Goal: Information Seeking & Learning: Understand process/instructions

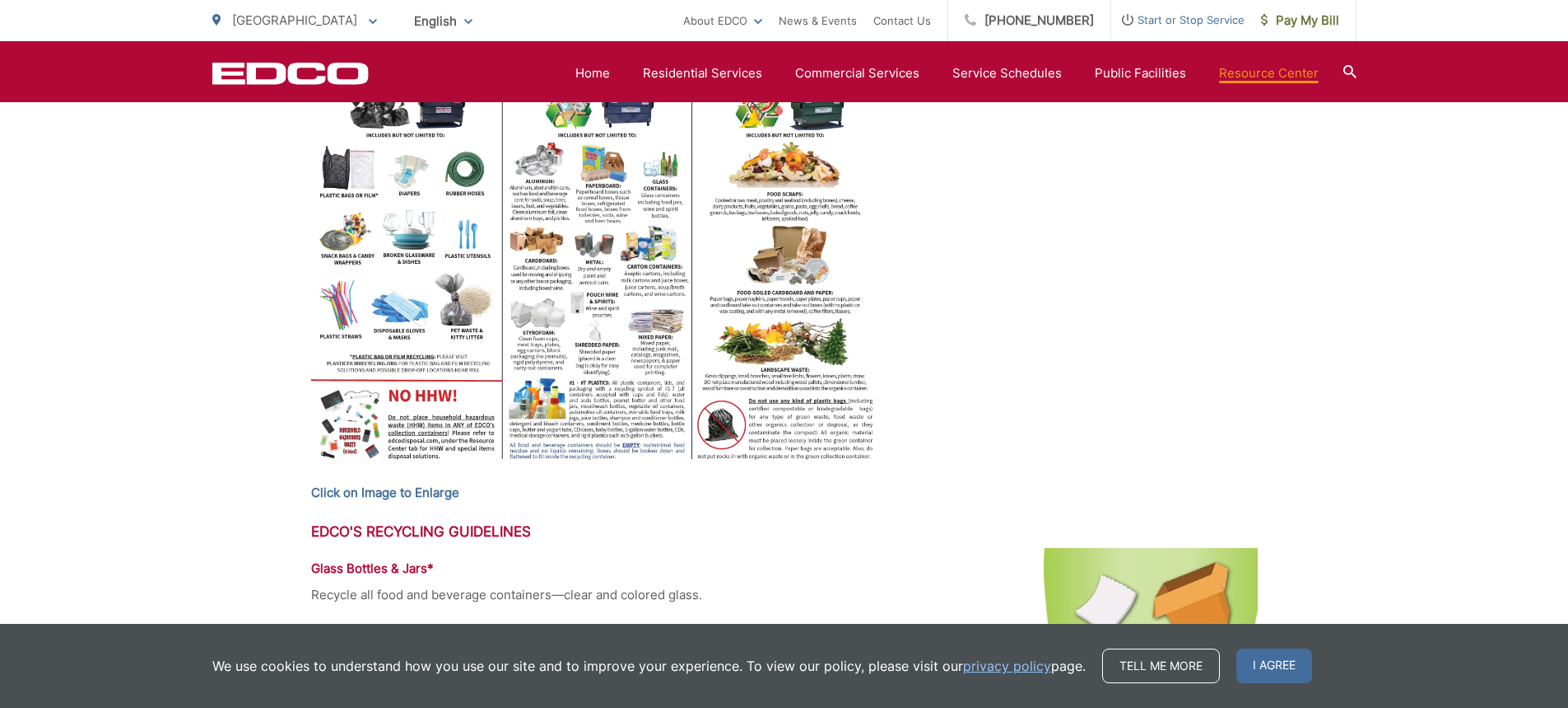
scroll to position [824, 0]
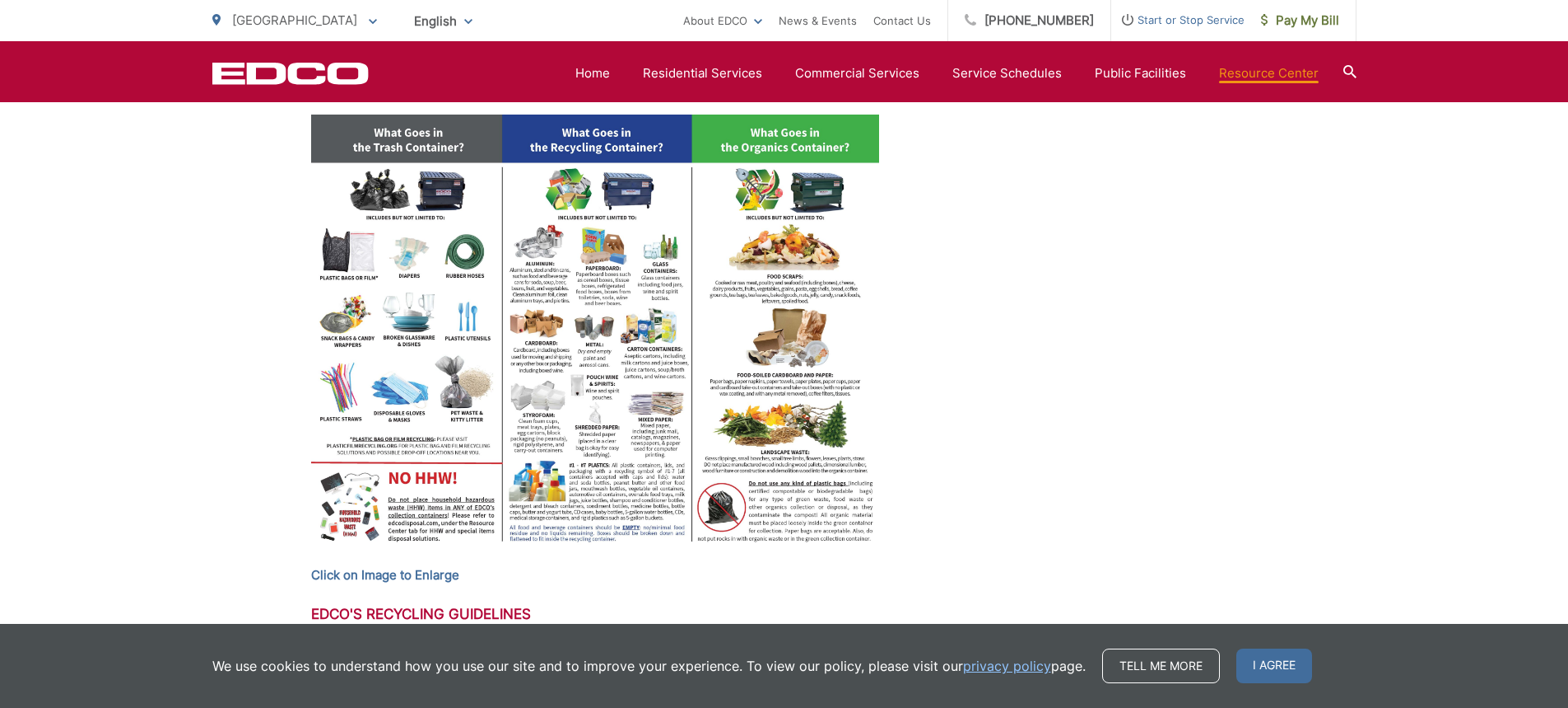
click at [540, 260] on img at bounding box center [596, 334] width 568 height 439
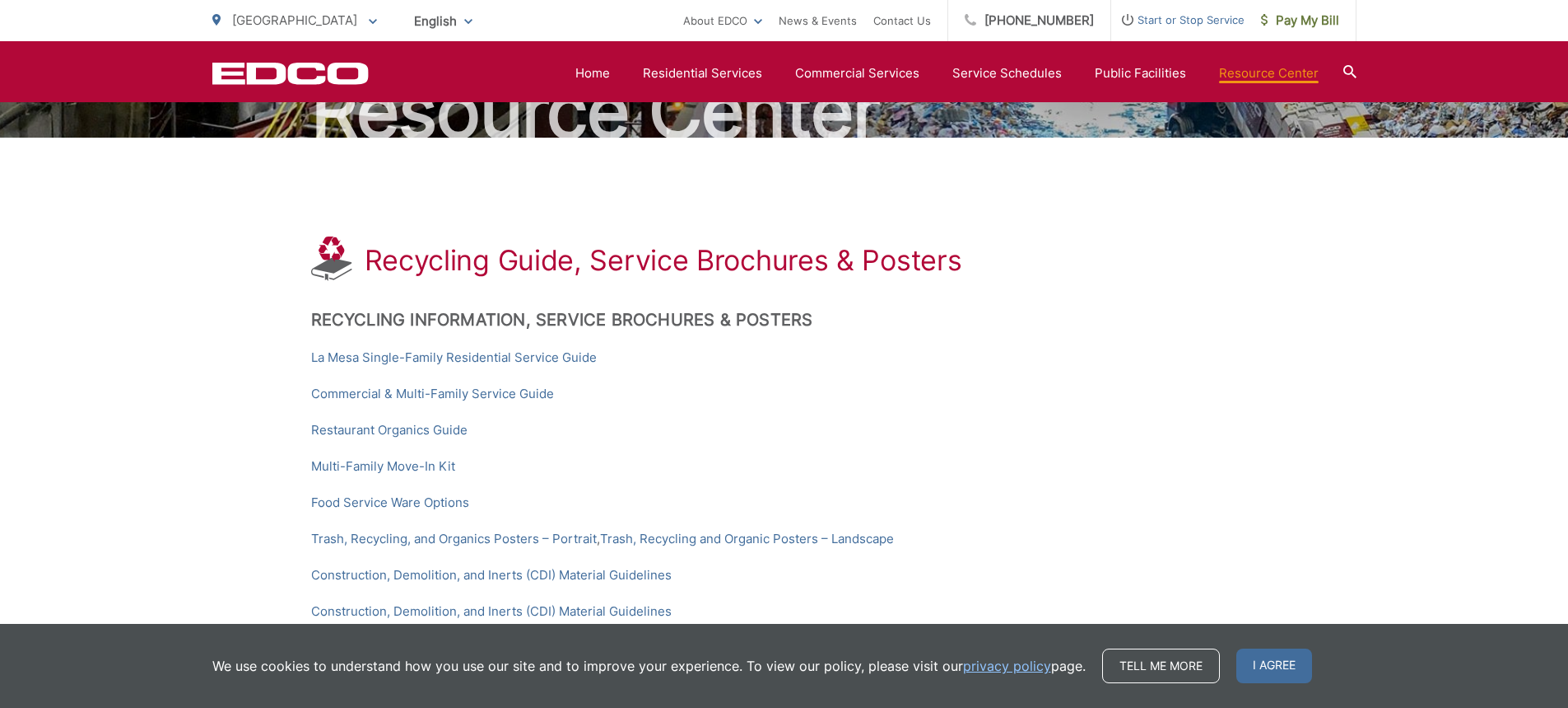
scroll to position [179, 0]
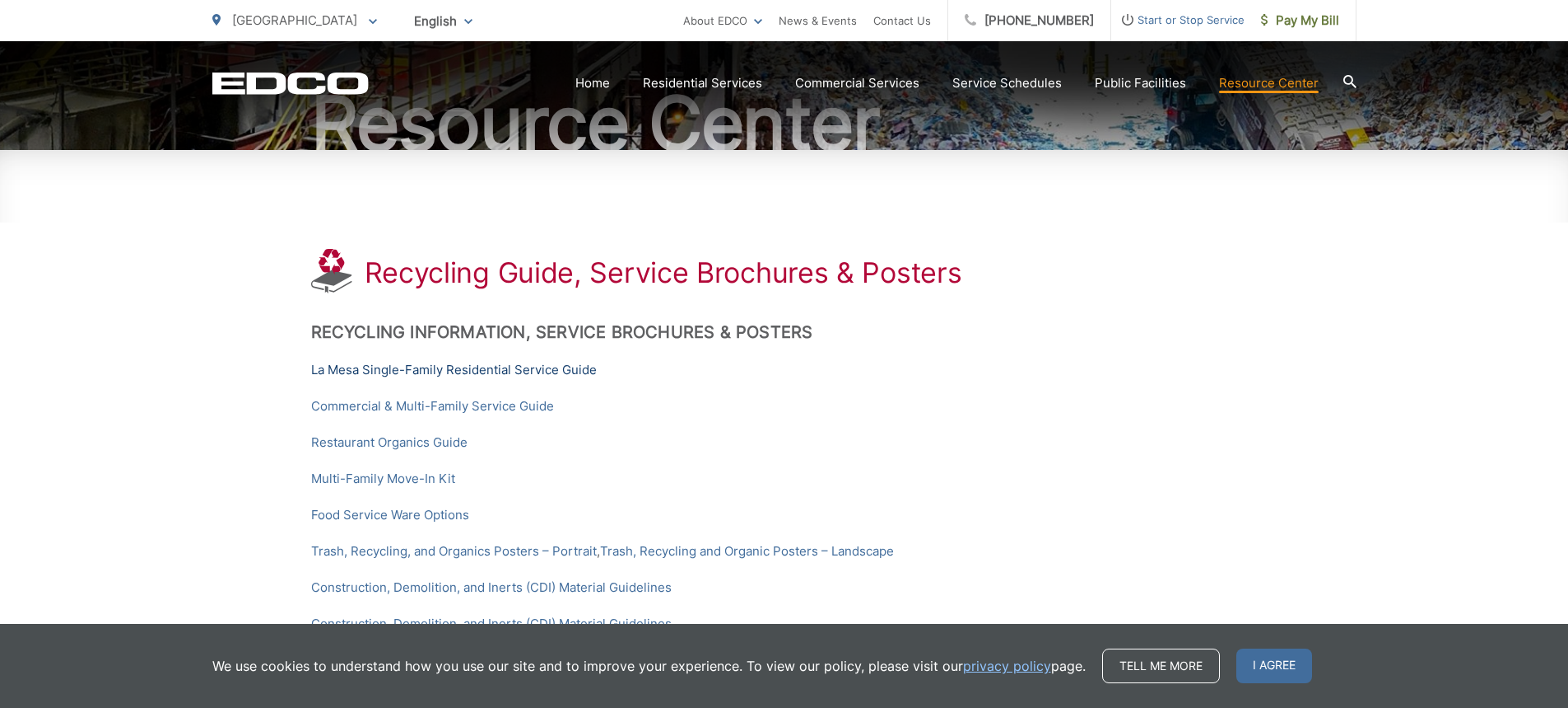
click at [541, 369] on link "La Mesa Single-Family Residential Service Guide" at bounding box center [454, 369] width 286 height 20
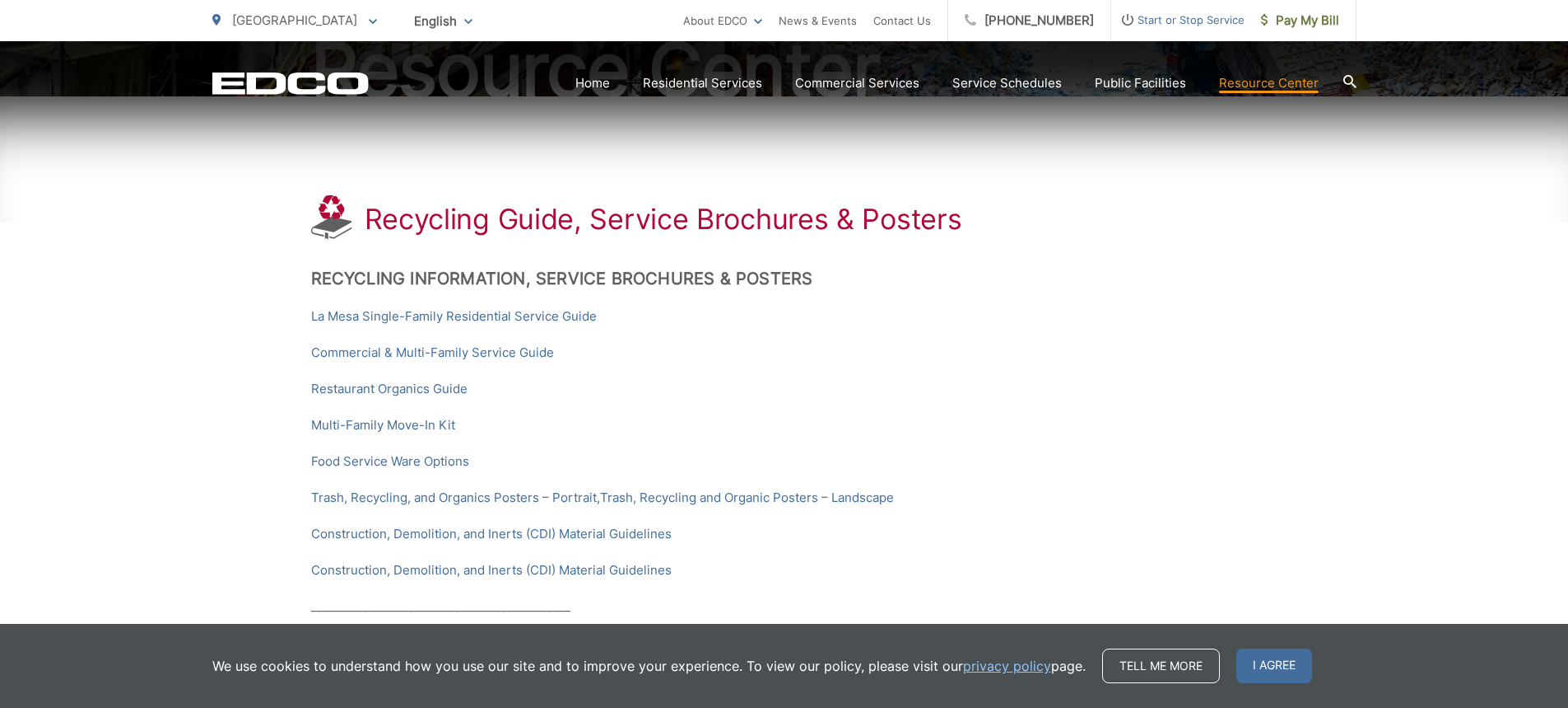
scroll to position [262, 0]
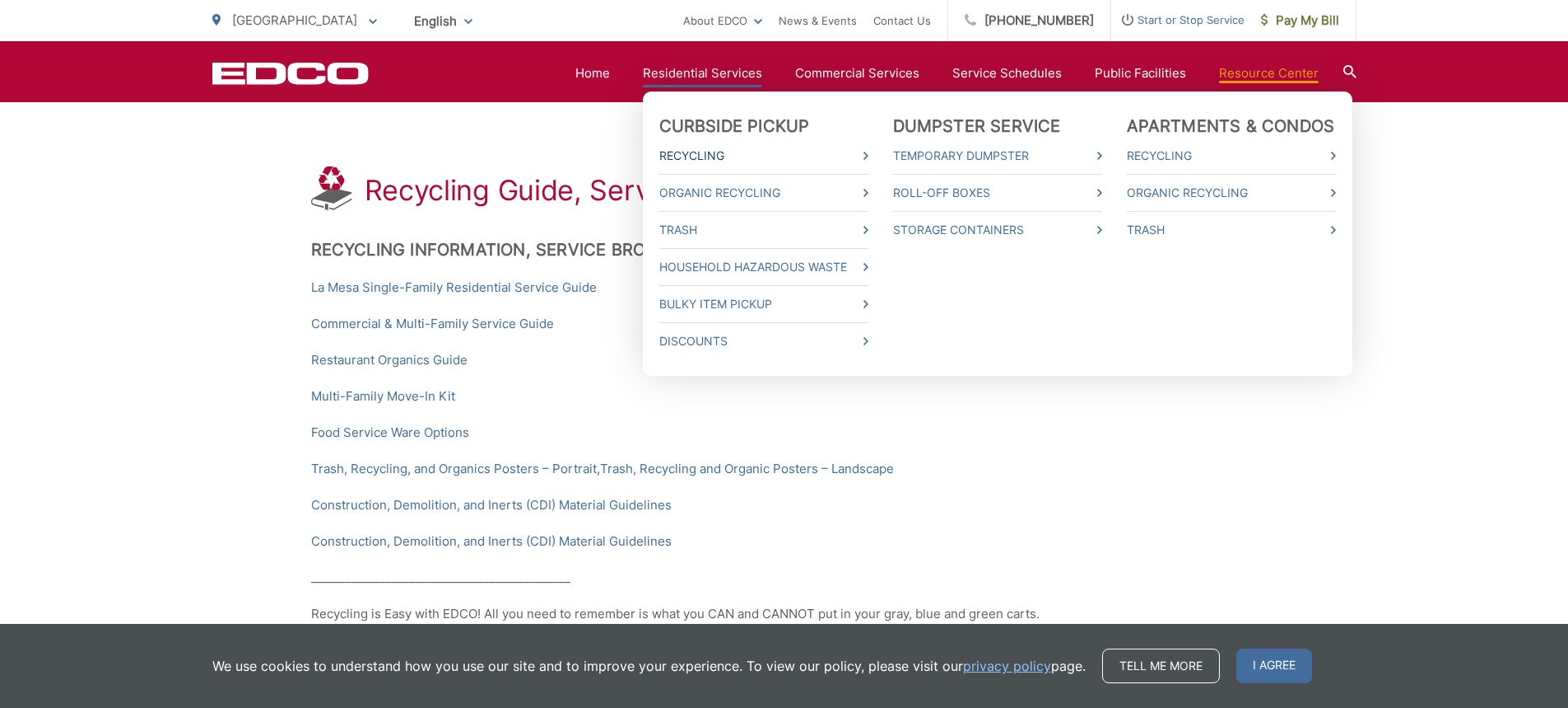
click at [746, 157] on link "Recycling" at bounding box center [764, 155] width 209 height 20
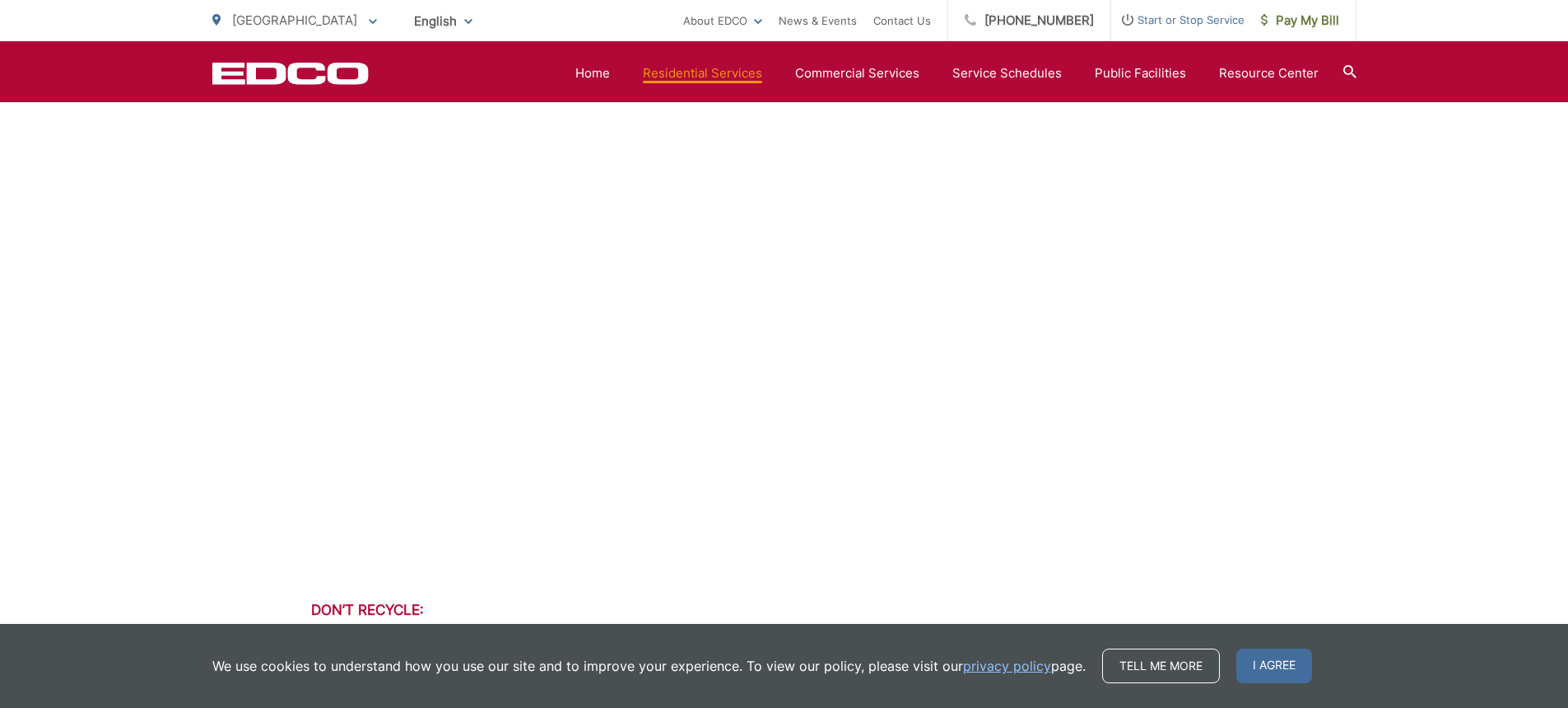
scroll to position [913, 0]
